Goal: Download file/media

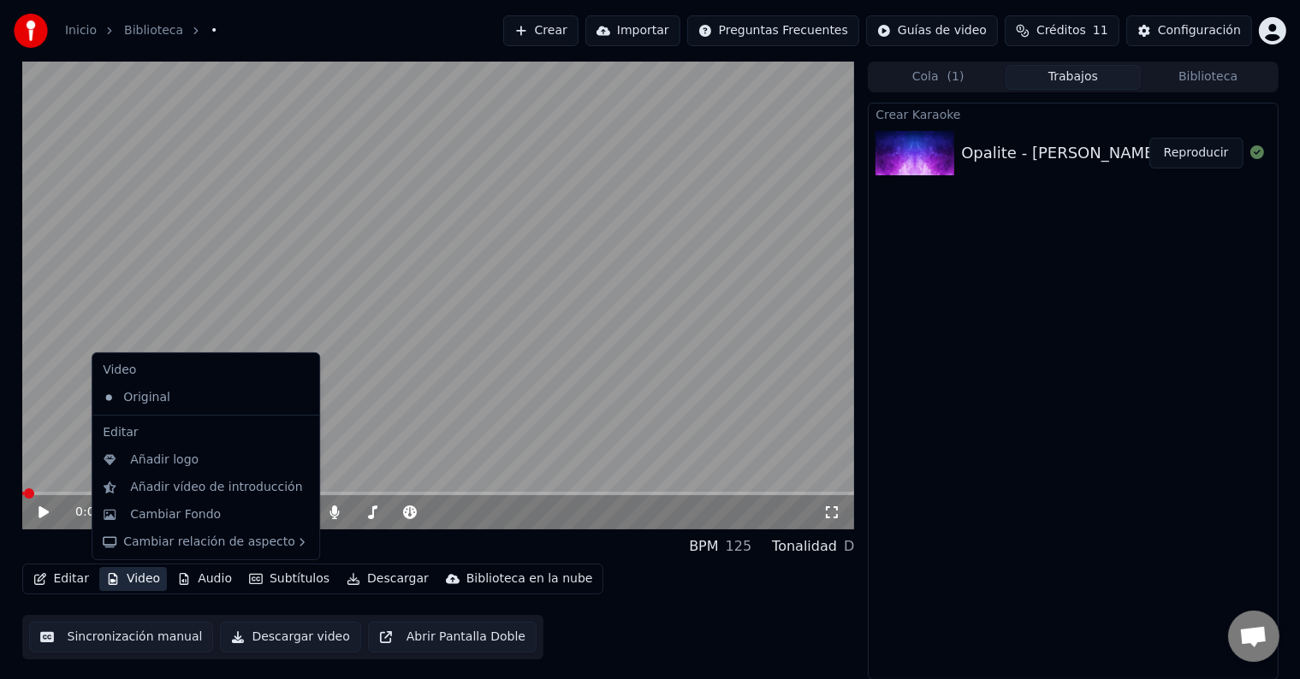
click at [147, 578] on button "Video" at bounding box center [133, 579] width 68 height 24
click at [188, 509] on div "Cambiar Fondo" at bounding box center [175, 515] width 91 height 17
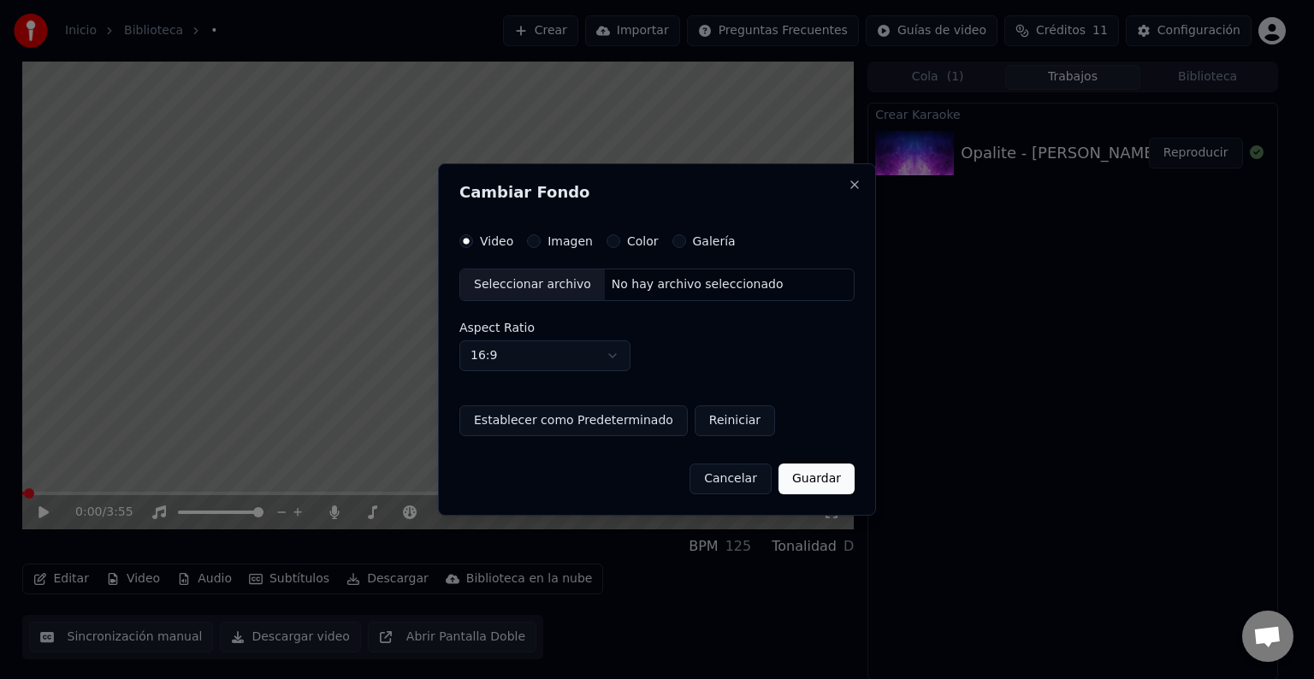
click at [537, 244] on button "Imagen" at bounding box center [534, 241] width 14 height 14
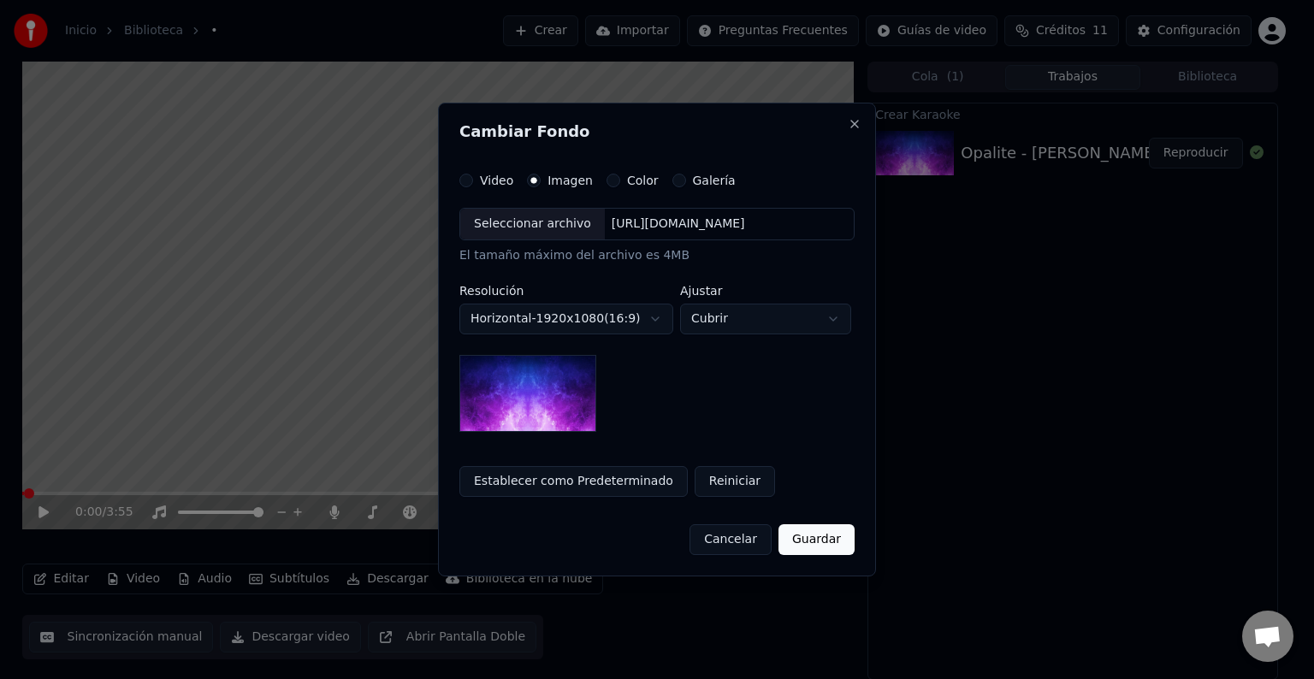
click at [528, 233] on div "Seleccionar archivo" at bounding box center [532, 224] width 145 height 31
click at [510, 233] on div "Seleccionar archivo" at bounding box center [532, 224] width 145 height 31
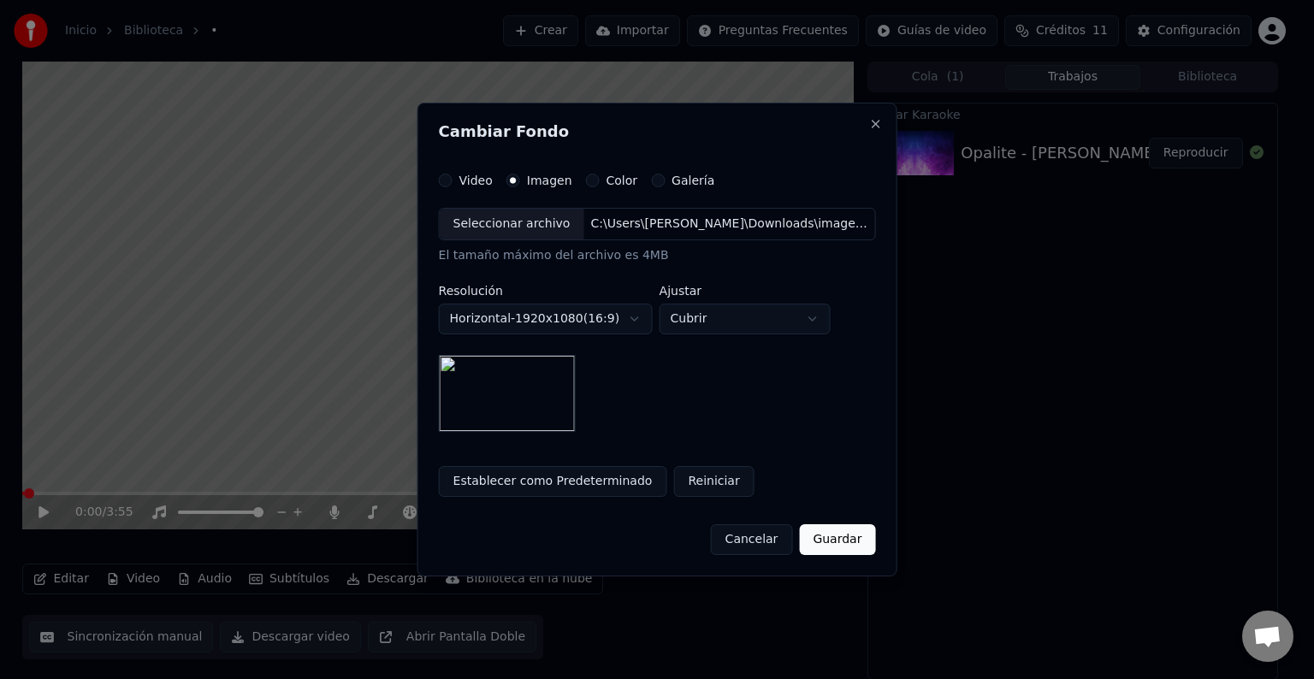
click at [844, 543] on button "Guardar" at bounding box center [837, 540] width 76 height 31
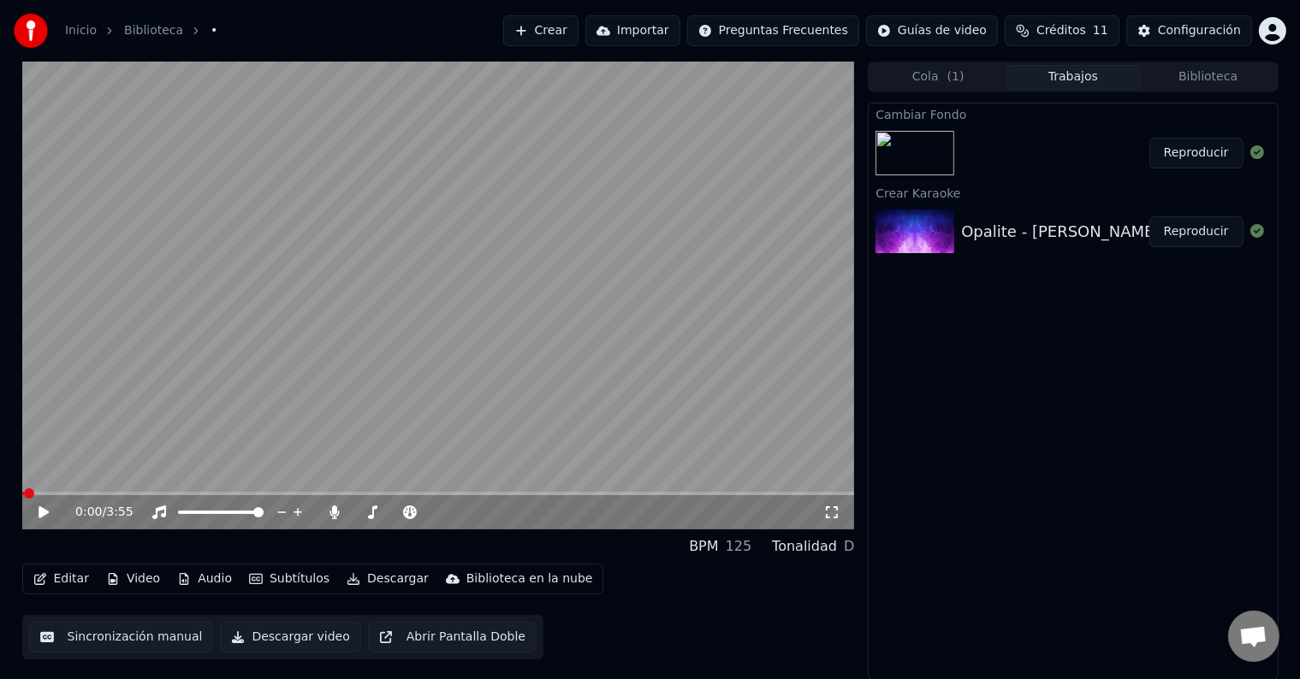
click at [1191, 154] on button "Reproducir" at bounding box center [1196, 153] width 94 height 31
click at [45, 514] on icon at bounding box center [43, 512] width 9 height 10
click at [318, 298] on video at bounding box center [438, 296] width 833 height 468
click at [377, 267] on video at bounding box center [438, 296] width 833 height 468
click at [352, 209] on video at bounding box center [438, 296] width 833 height 468
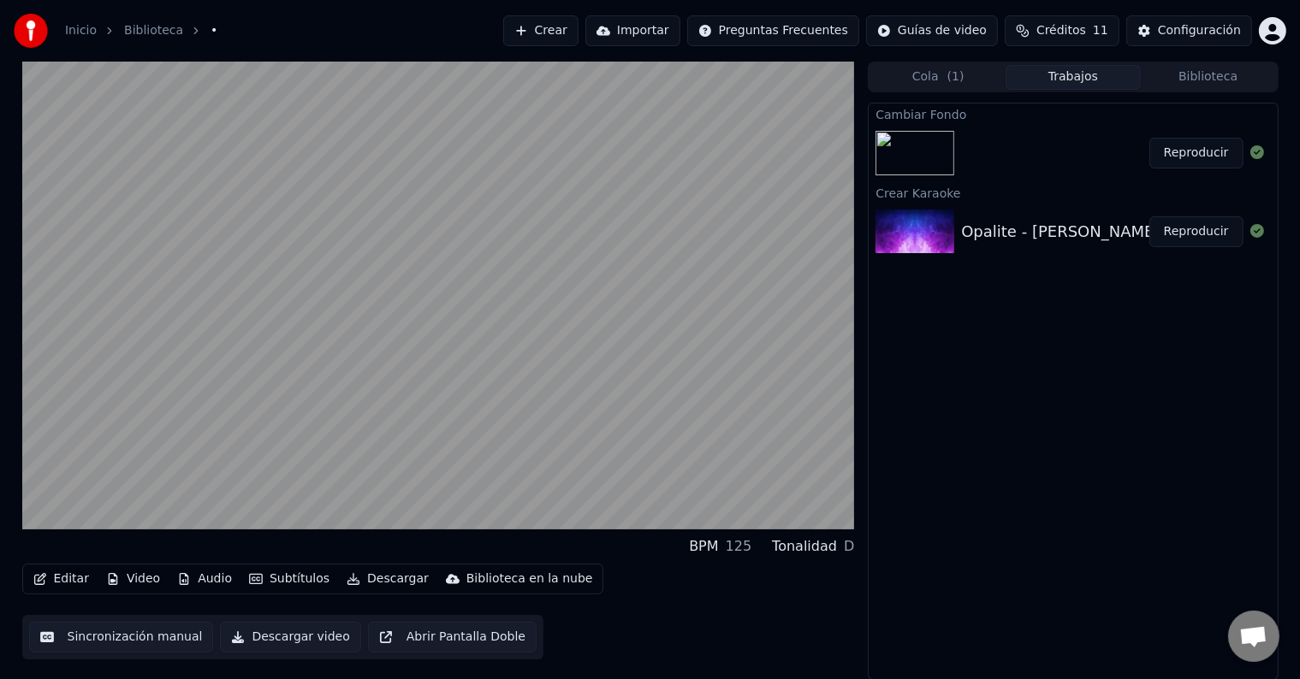
click at [352, 209] on video at bounding box center [438, 296] width 833 height 468
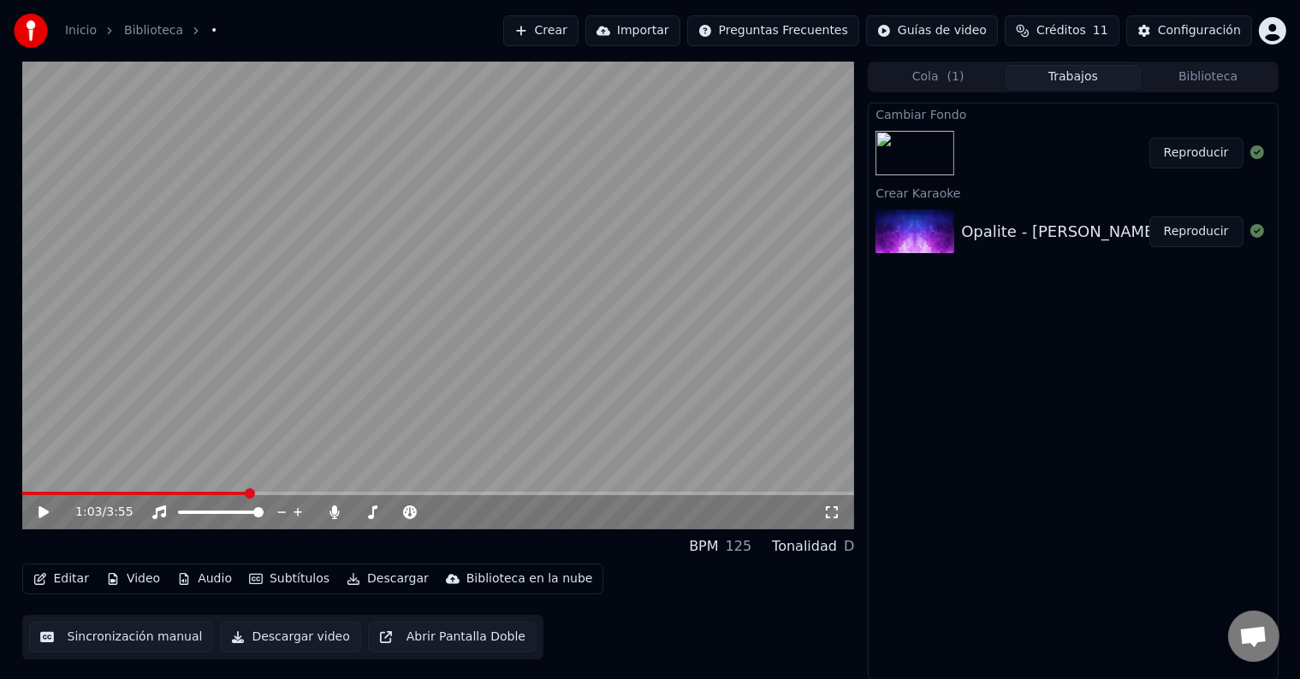
click at [46, 508] on icon at bounding box center [56, 513] width 40 height 14
click at [50, 513] on icon at bounding box center [56, 513] width 40 height 14
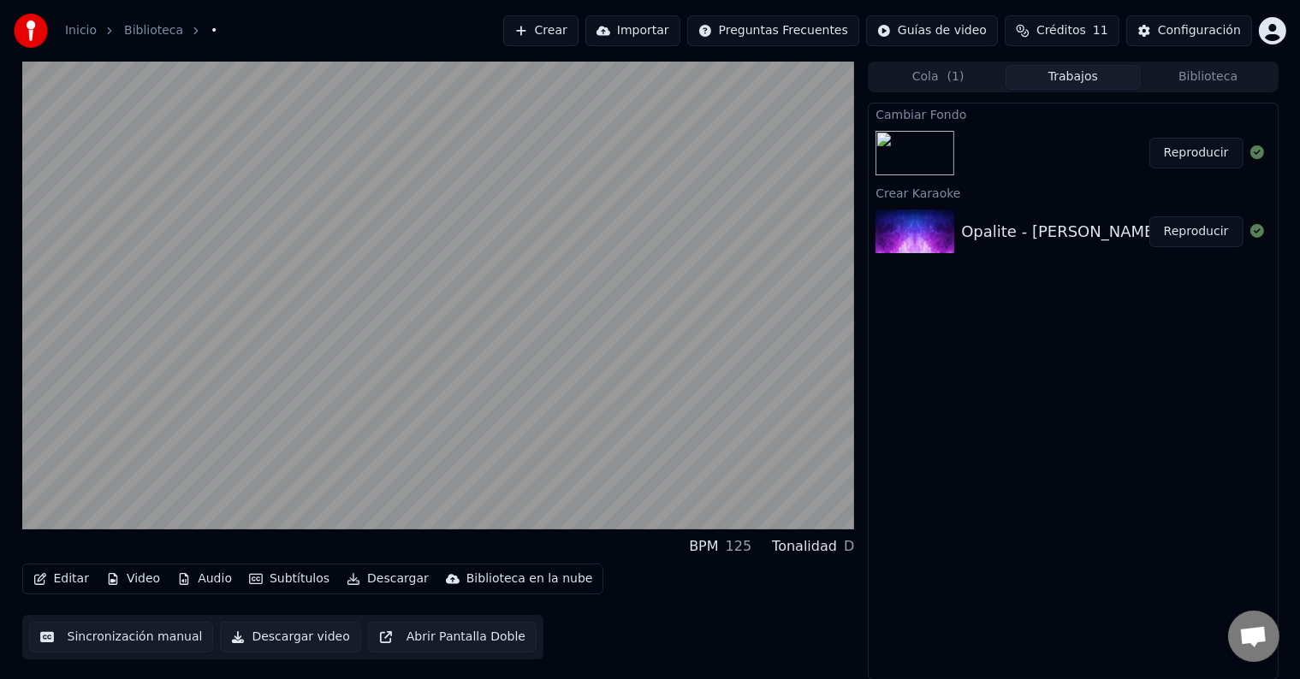
click at [173, 332] on video at bounding box center [438, 296] width 833 height 468
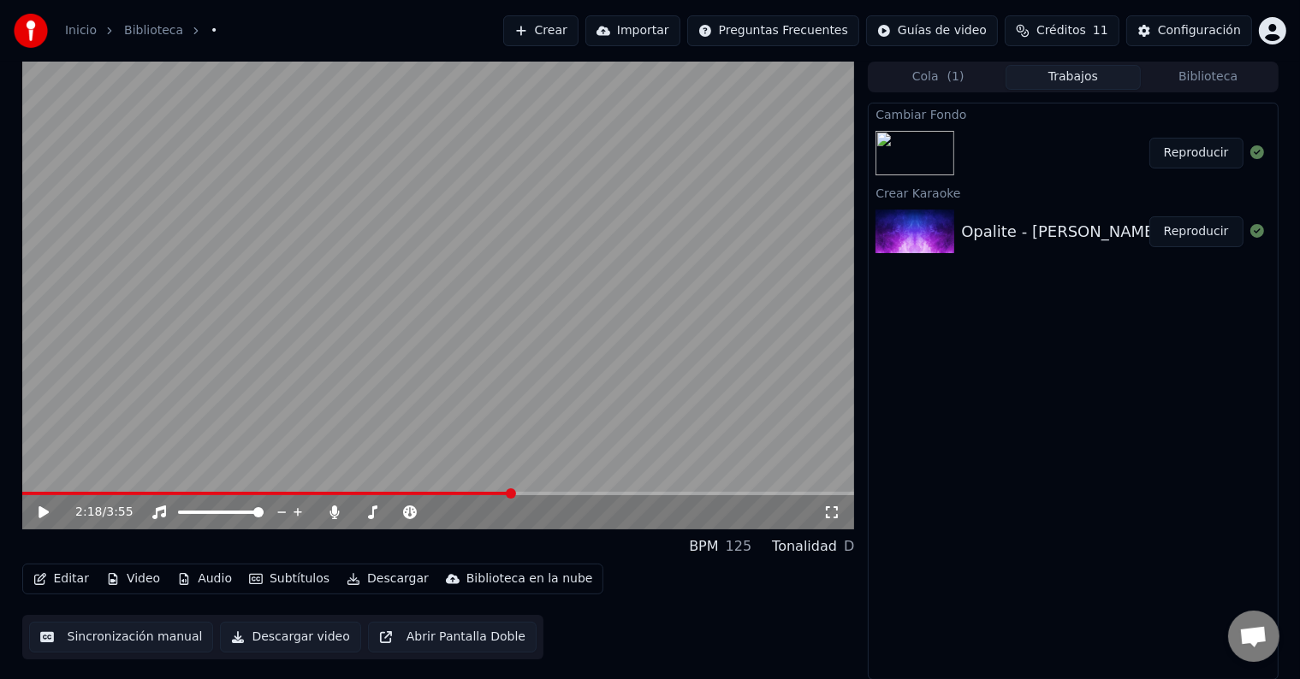
click at [37, 510] on icon at bounding box center [56, 513] width 40 height 14
click at [318, 315] on video at bounding box center [438, 296] width 833 height 468
click at [365, 270] on video at bounding box center [438, 296] width 833 height 468
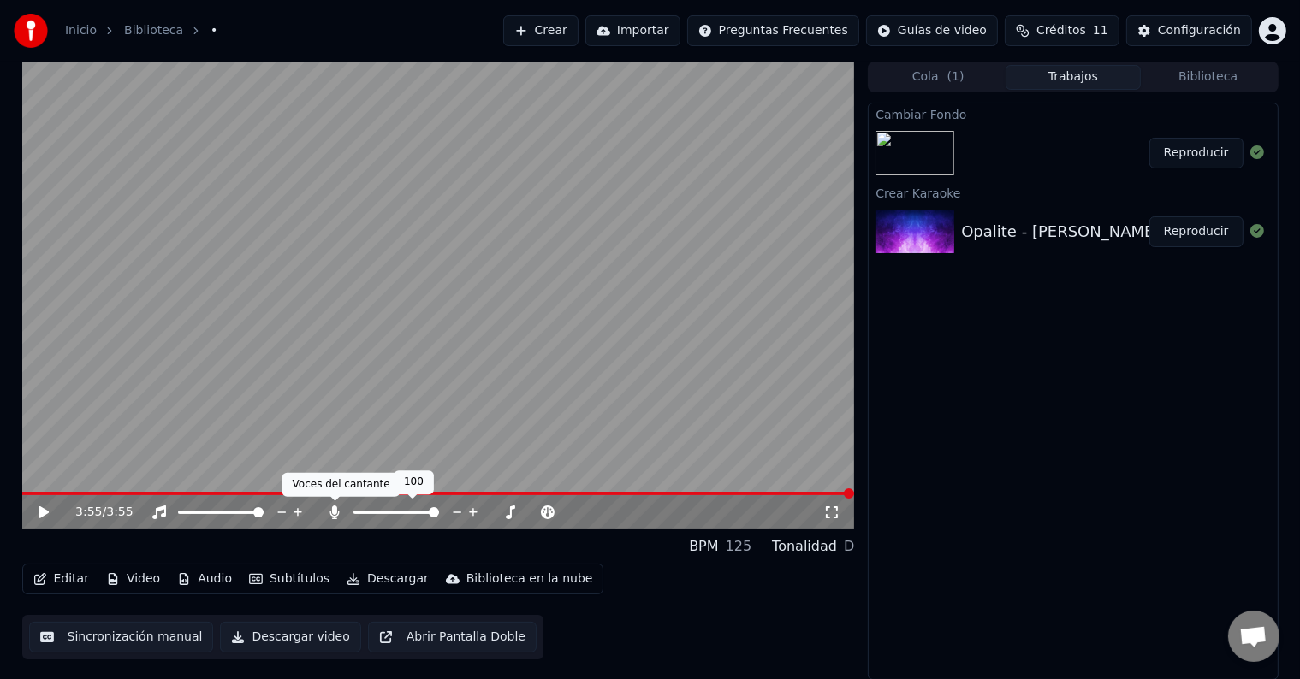
click at [335, 515] on icon at bounding box center [334, 513] width 17 height 14
click at [378, 582] on button "Descargar" at bounding box center [388, 579] width 96 height 24
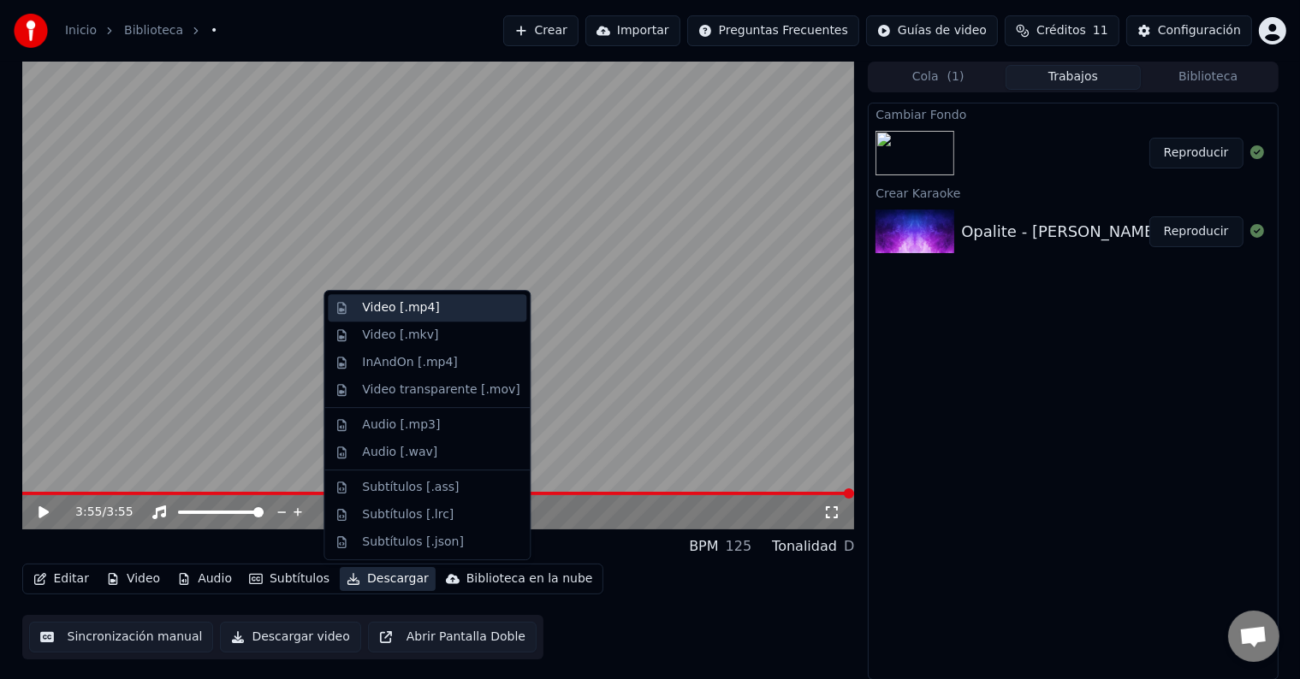
click at [386, 311] on div "Video [.mp4]" at bounding box center [400, 308] width 77 height 17
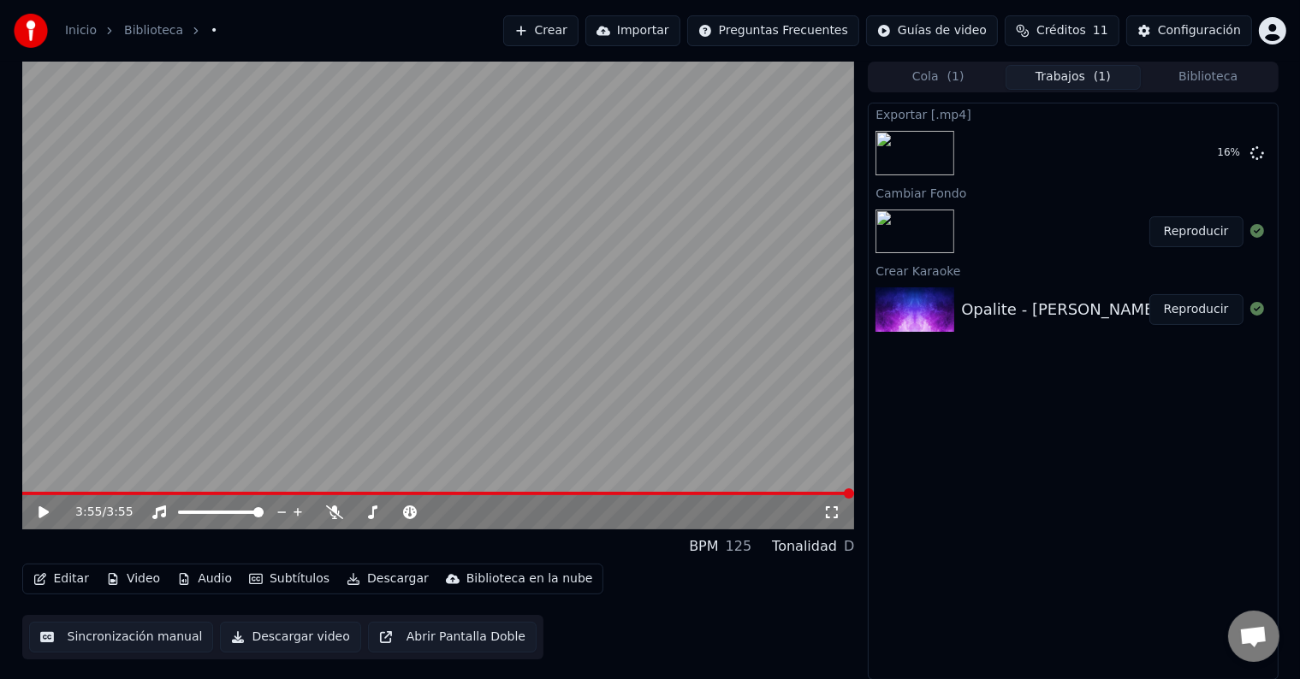
click at [1067, 515] on div "Exportar [.mp4] 16 % Cambiar Fondo Reproducir Crear Karaoke Opalite - [PERSON_N…" at bounding box center [1073, 392] width 410 height 578
click at [1191, 154] on button "Mostrar" at bounding box center [1205, 153] width 75 height 31
